Goal: Transaction & Acquisition: Purchase product/service

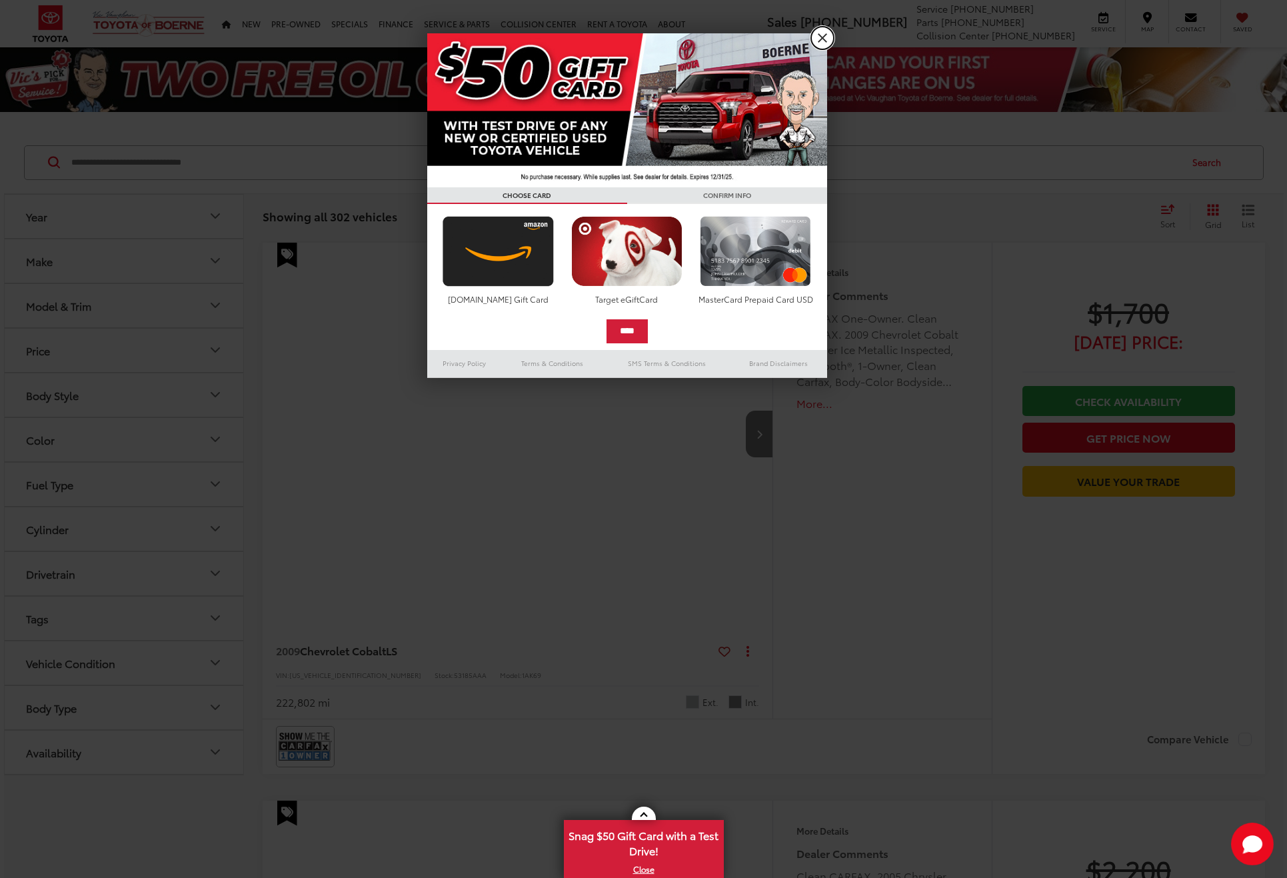
drag, startPoint x: 822, startPoint y: 27, endPoint x: 822, endPoint y: 43, distance: 15.3
click at [822, 27] on link "X" at bounding box center [822, 38] width 23 height 23
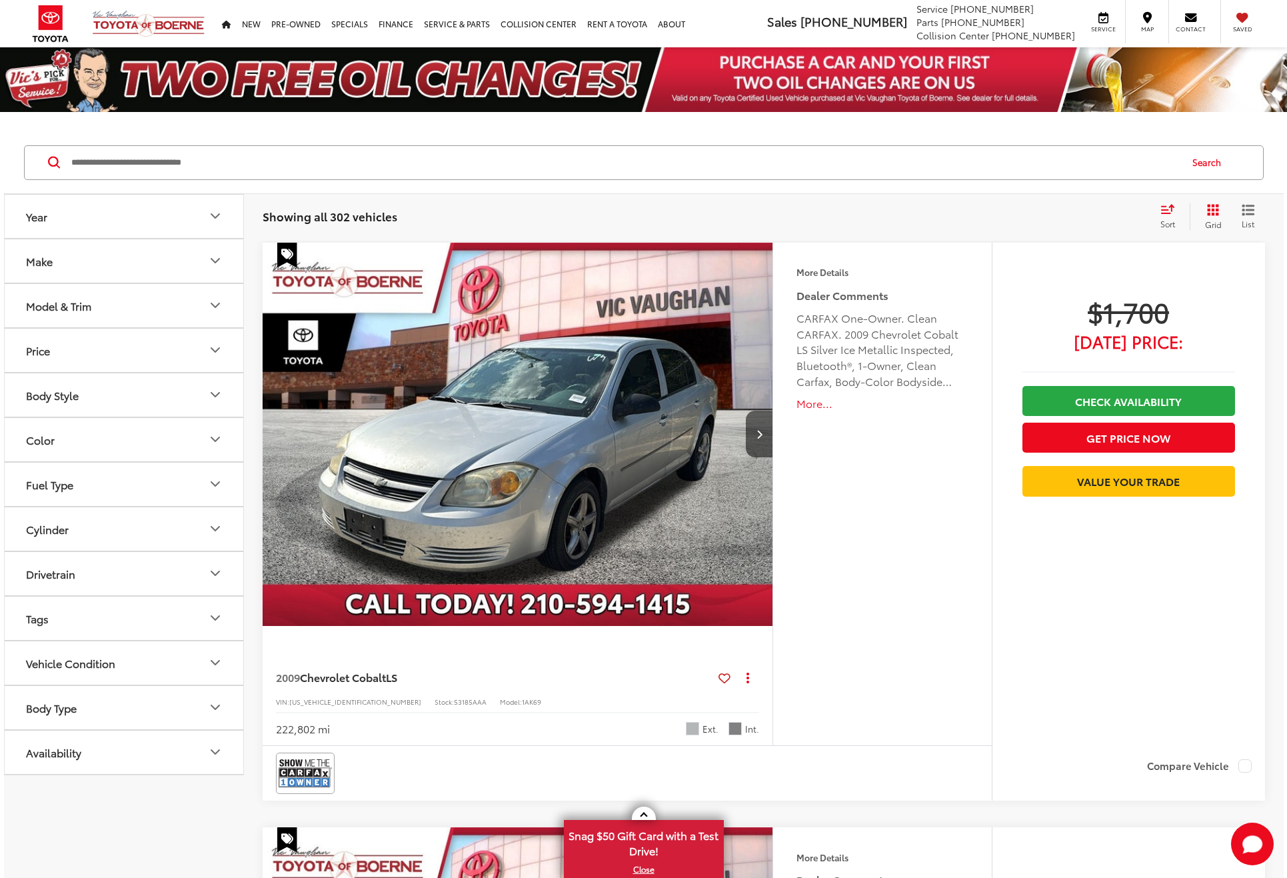
click at [241, 155] on input "Search by Make, Model, or Keyword" at bounding box center [624, 163] width 1109 height 32
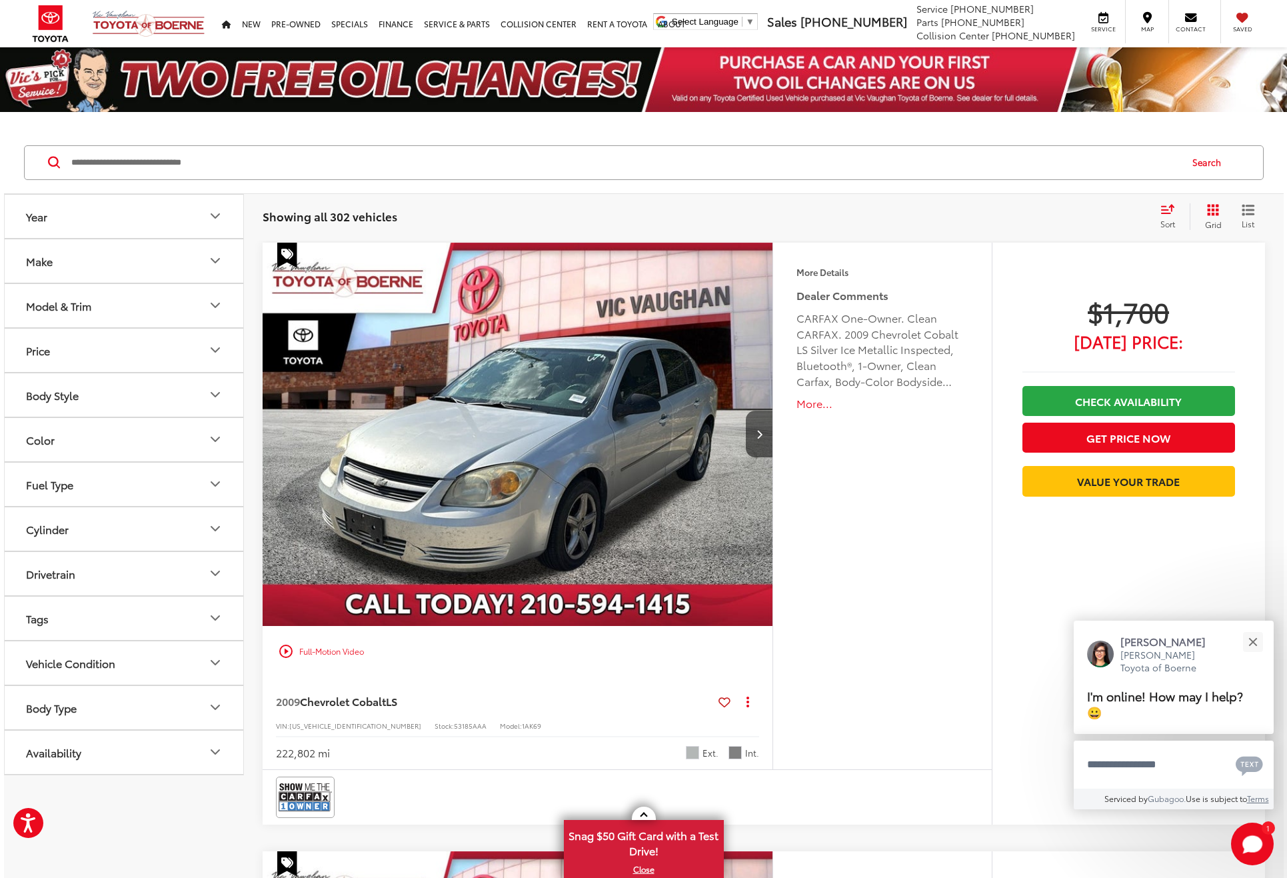
click at [237, 161] on input "Search by Make, Model, or Keyword" at bounding box center [624, 163] width 1109 height 32
click at [245, 161] on input "Search by Make, Model, or Keyword" at bounding box center [624, 163] width 1109 height 32
drag, startPoint x: 217, startPoint y: 152, endPoint x: 221, endPoint y: 167, distance: 15.7
click at [217, 153] on input "Search by Make, Model, or Keyword" at bounding box center [624, 163] width 1109 height 32
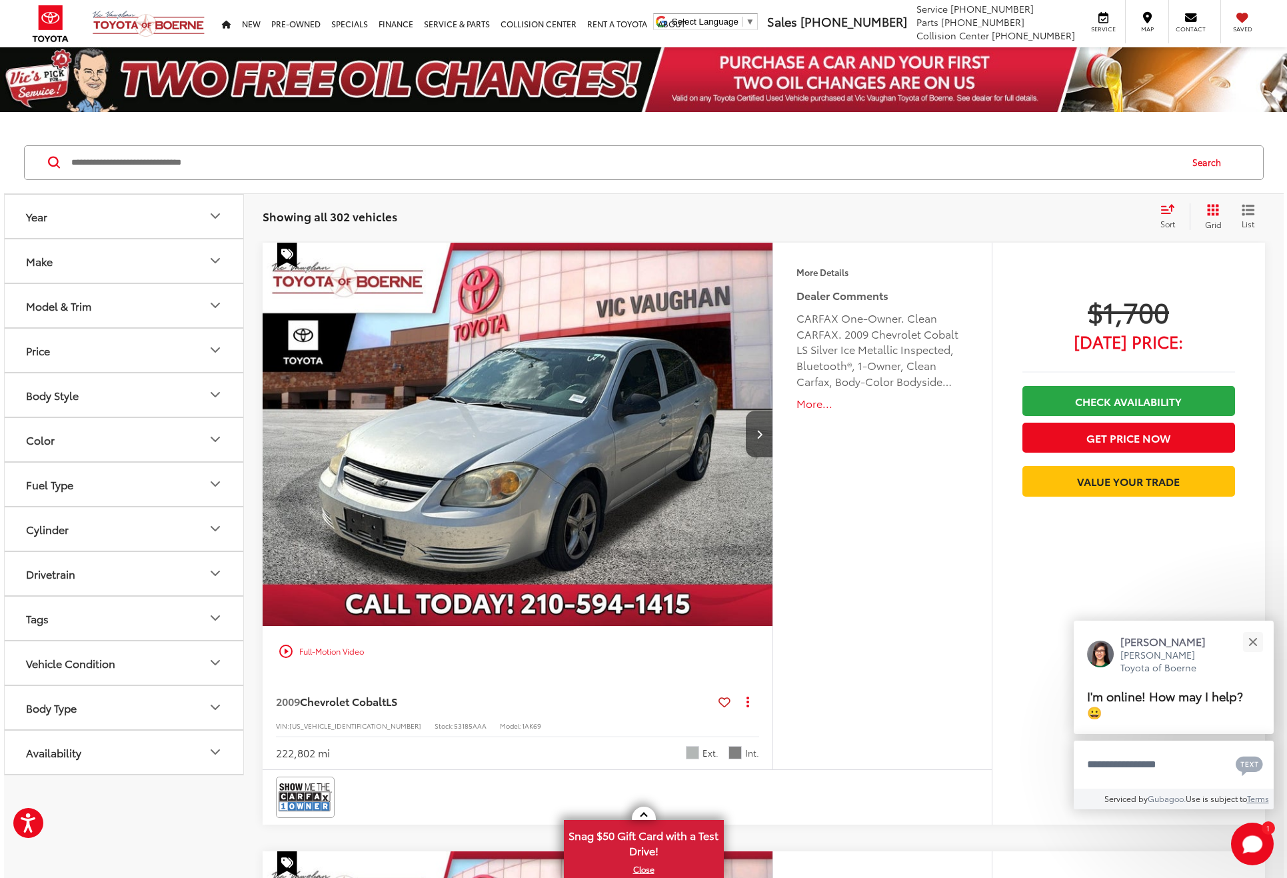
click at [221, 167] on input "Search by Make, Model, or Keyword" at bounding box center [624, 163] width 1109 height 32
type input "******"
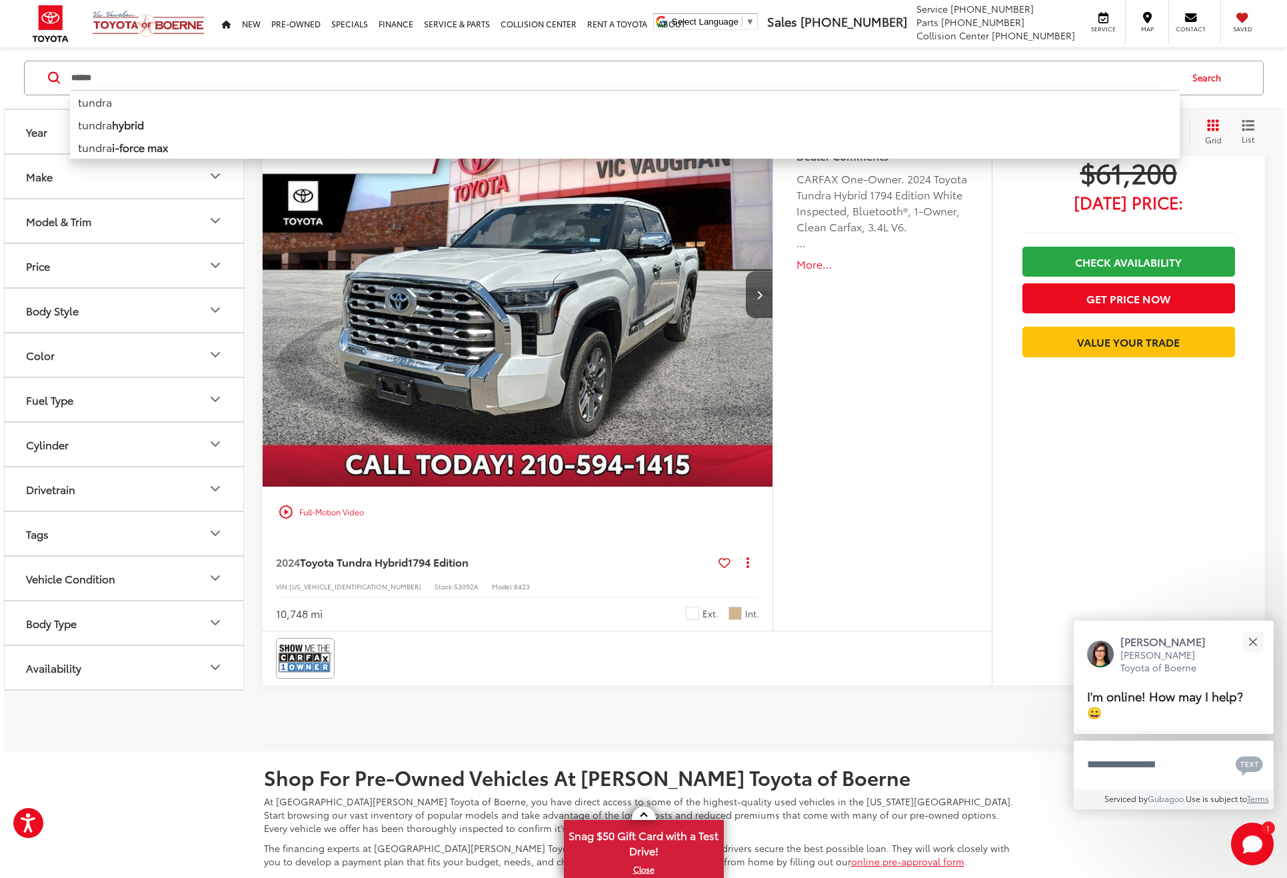
scroll to position [3651, 0]
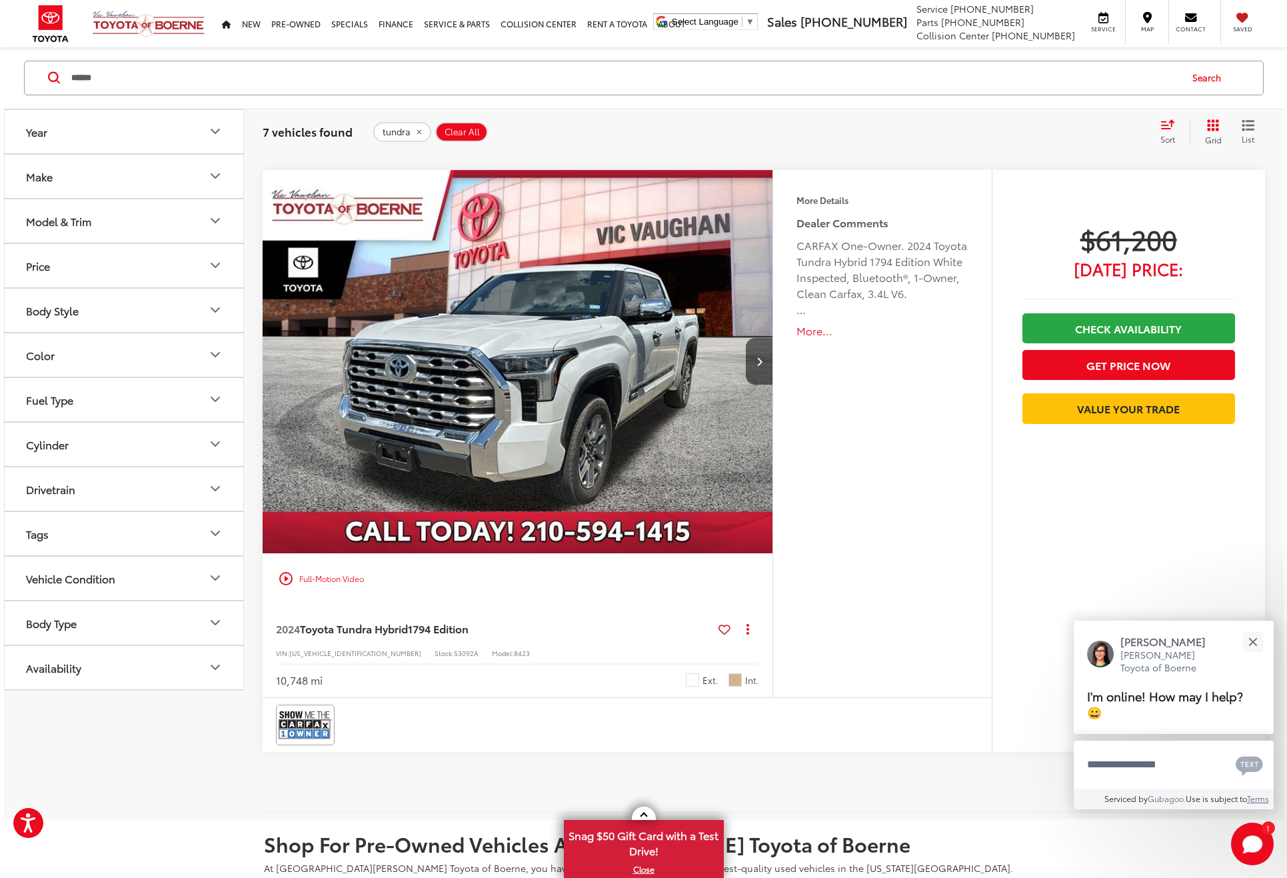
click at [850, 478] on div "More Details Comments Dealer Comments CARFAX One-Owner. 2024 Toyota Tundra Hybr…" at bounding box center [881, 433] width 219 height 527
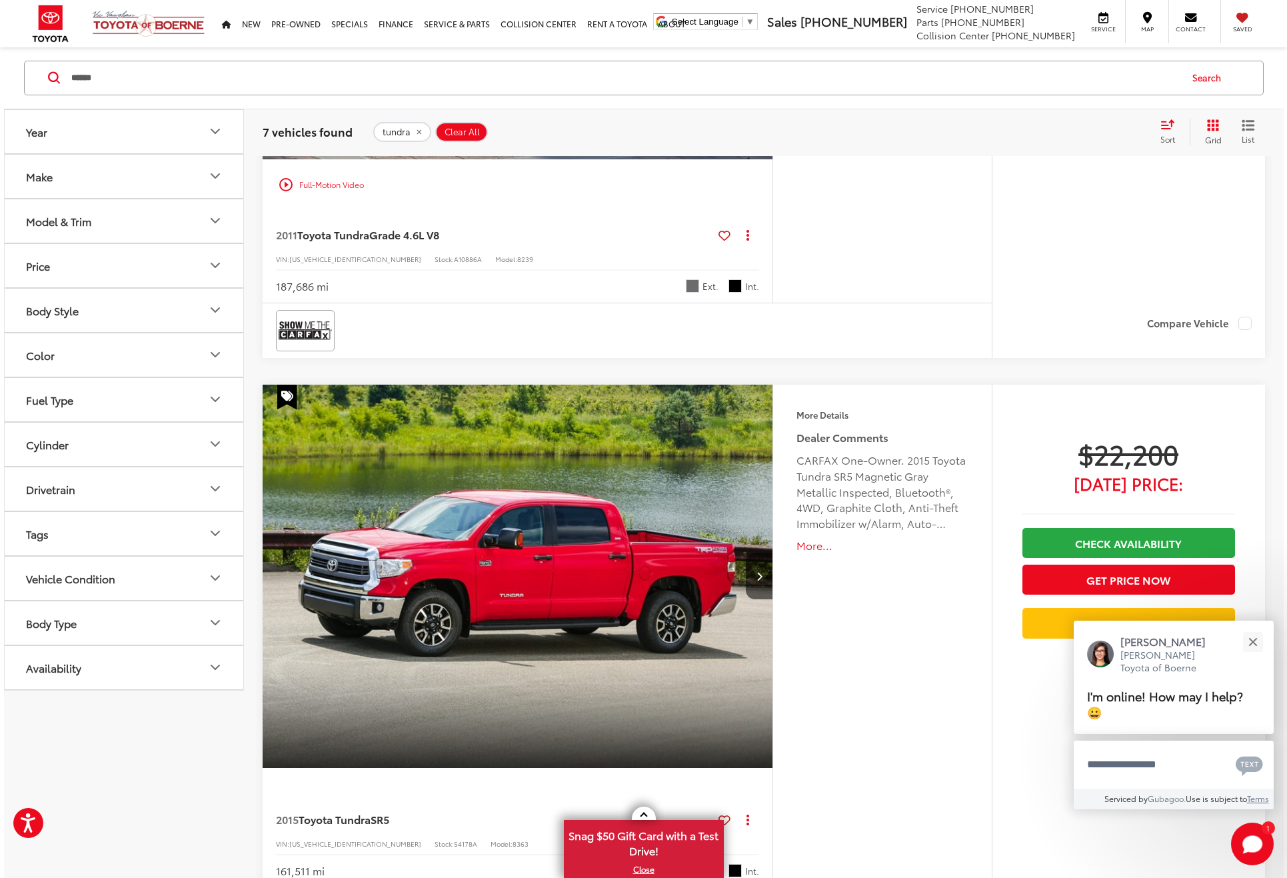
scroll to position [0, 0]
